Goal: Navigation & Orientation: Find specific page/section

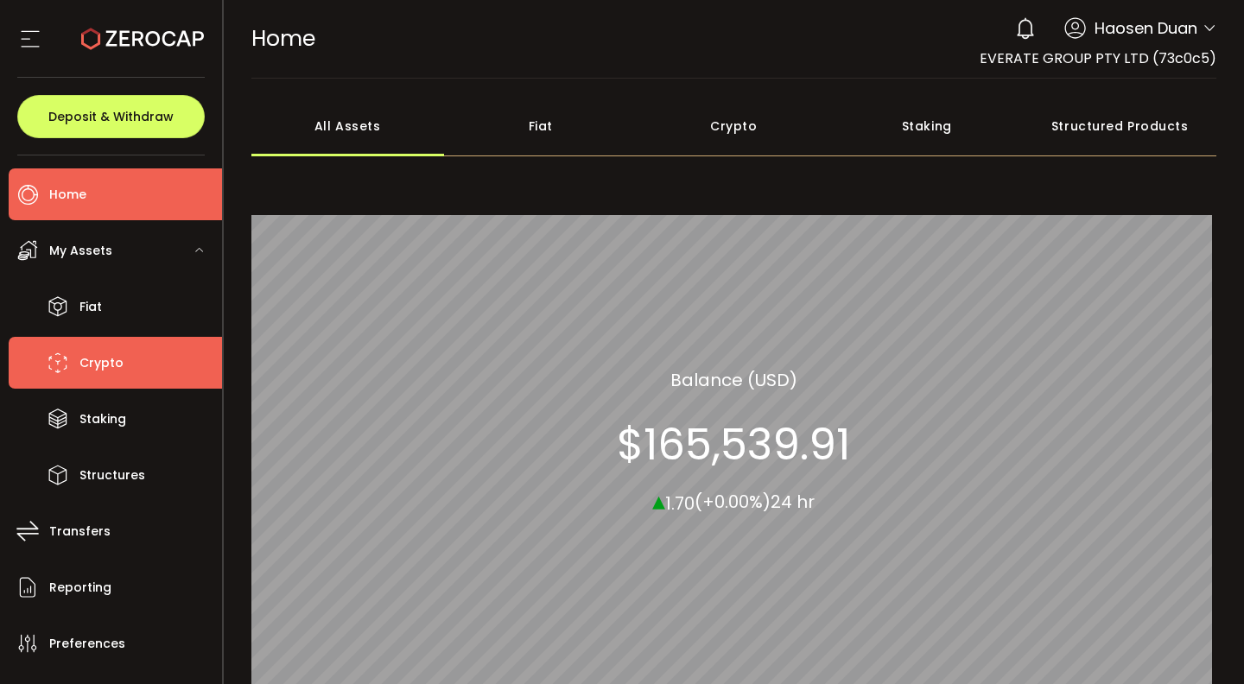
click at [146, 363] on li "Crypto" at bounding box center [115, 363] width 213 height 52
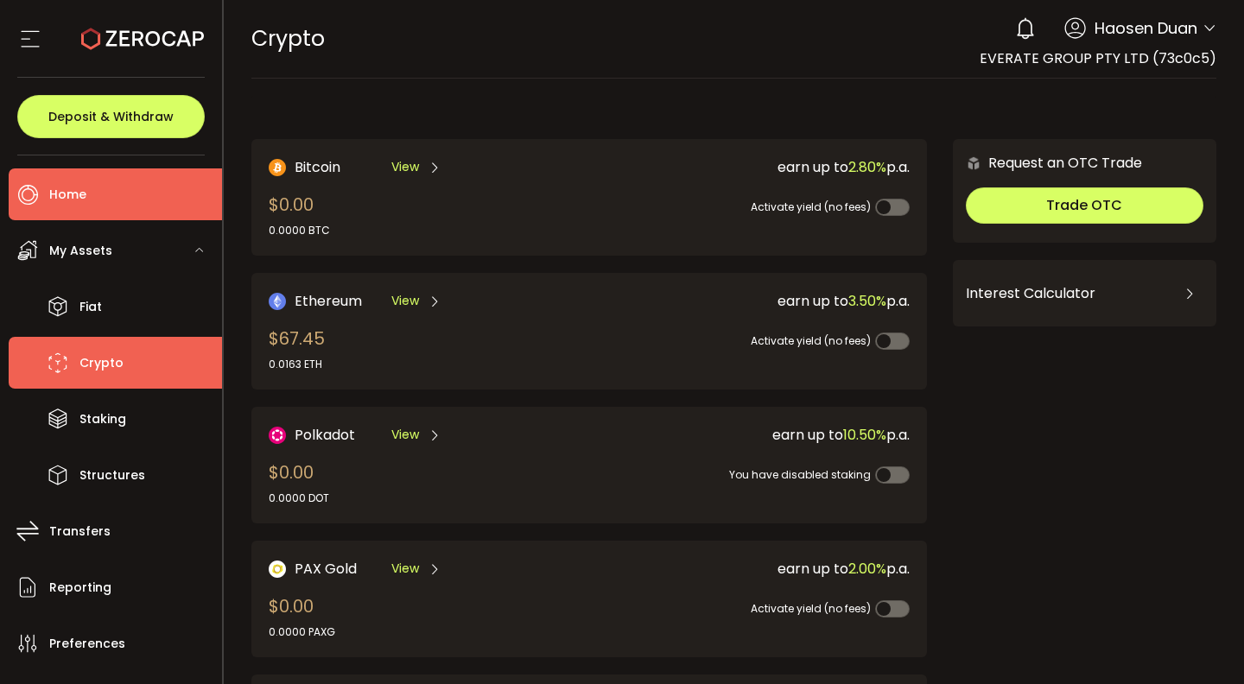
click at [132, 209] on li "Home" at bounding box center [115, 194] width 213 height 52
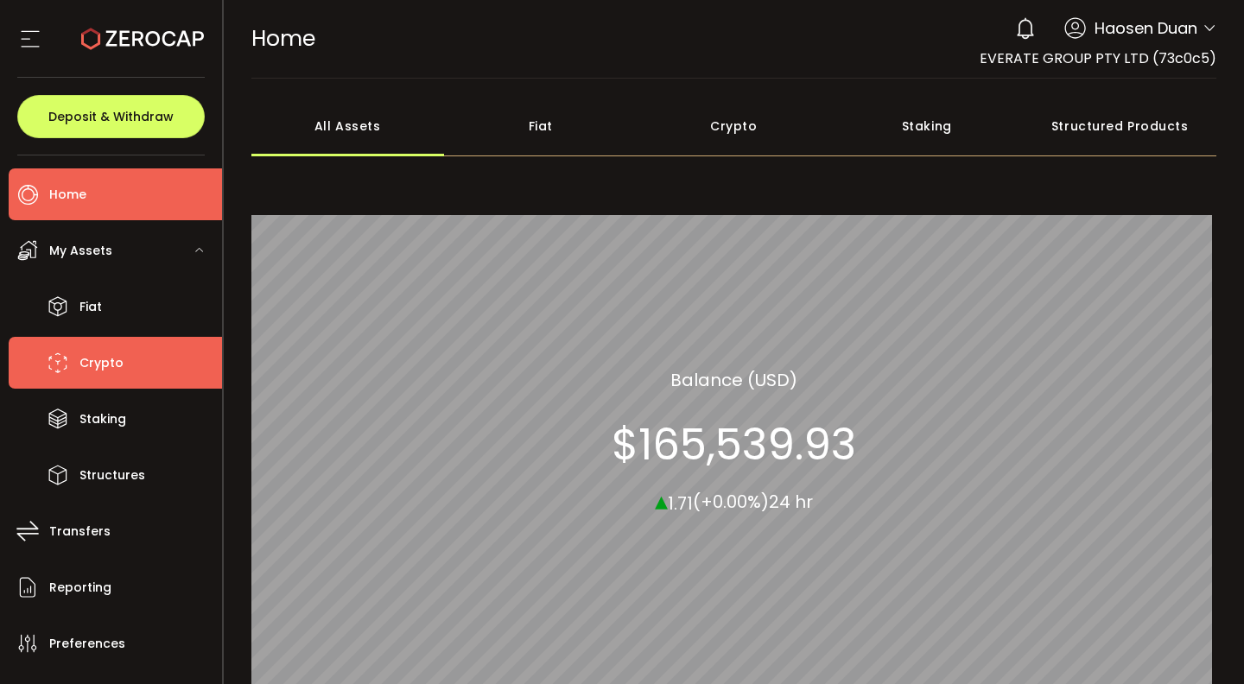
click at [130, 381] on li "Crypto" at bounding box center [115, 363] width 213 height 52
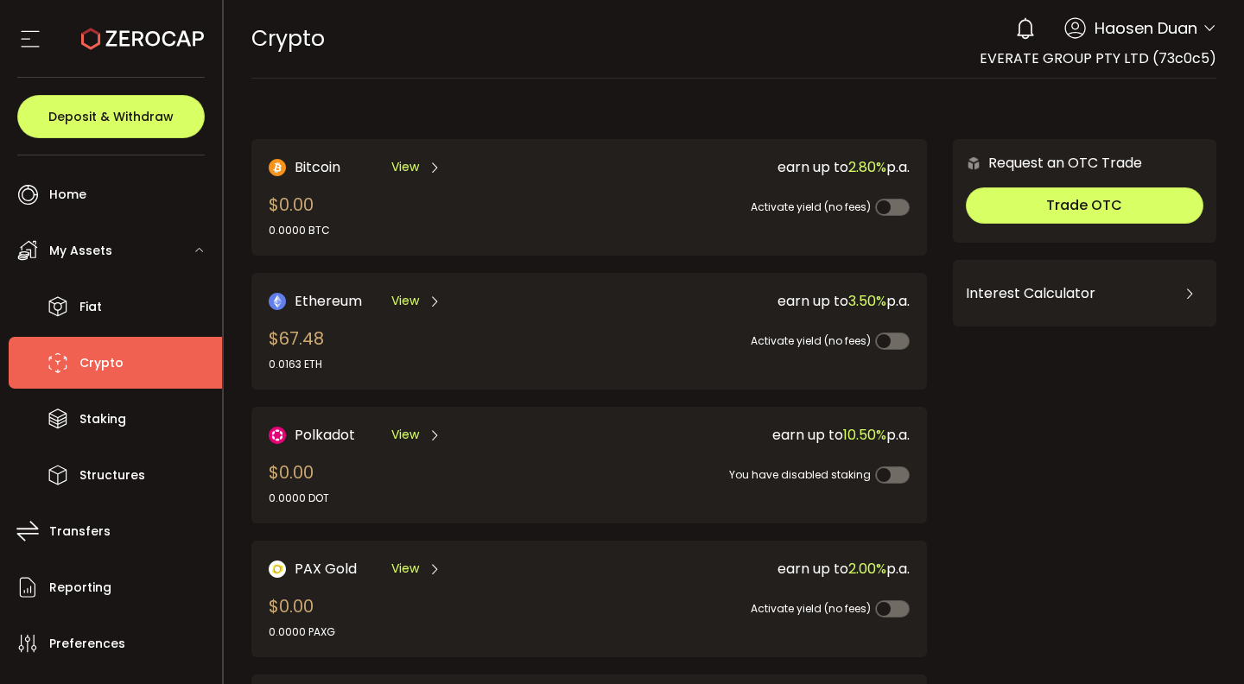
click at [164, 247] on div "My Assets" at bounding box center [115, 251] width 213 height 52
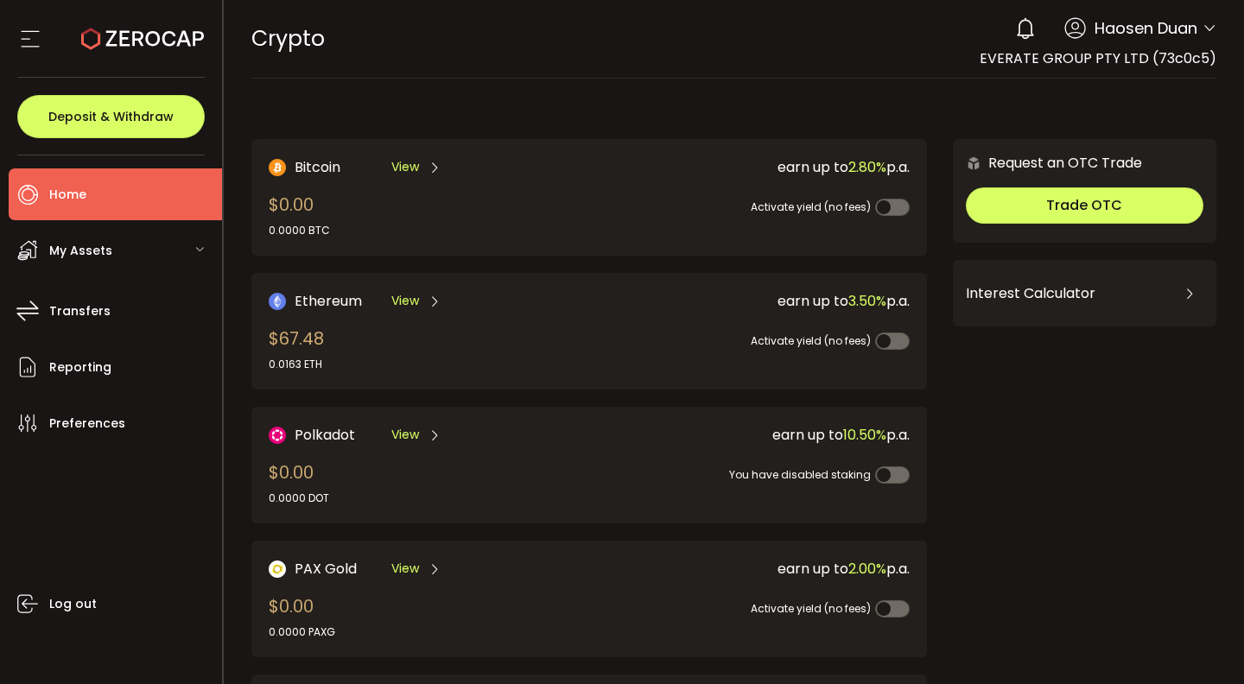
click at [162, 194] on li "Home" at bounding box center [115, 194] width 213 height 52
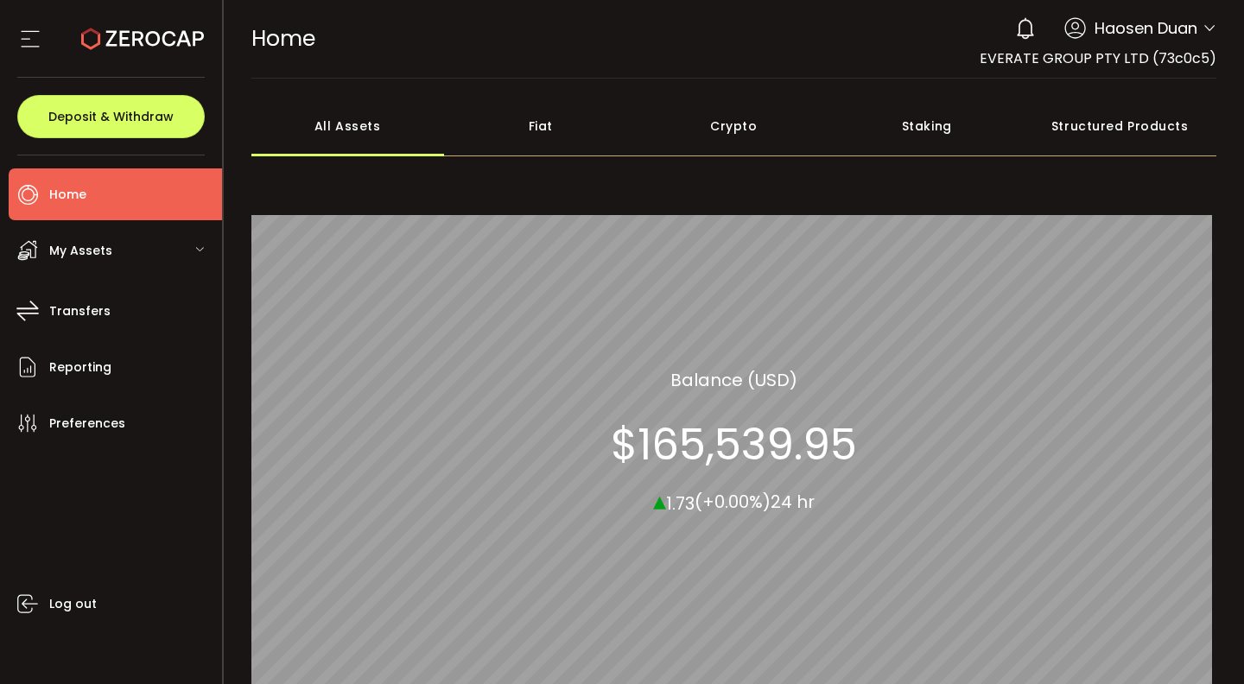
click at [535, 159] on div "All Assets Fiat Crypto Staking Structured Products All_Assets Balance (USD) $16…" at bounding box center [734, 405] width 966 height 619
click at [136, 255] on div "My Assets" at bounding box center [115, 251] width 213 height 52
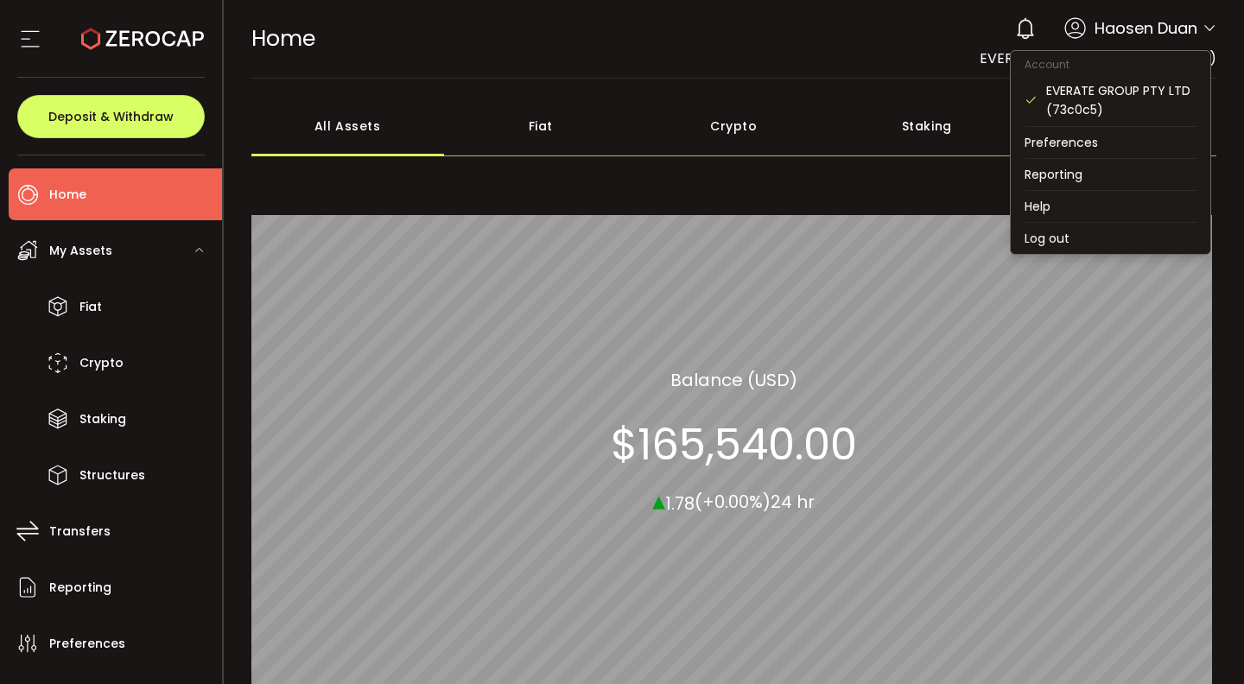
click at [1203, 33] on icon at bounding box center [1210, 29] width 14 height 14
